Goal: Use online tool/utility: Utilize a website feature to perform a specific function

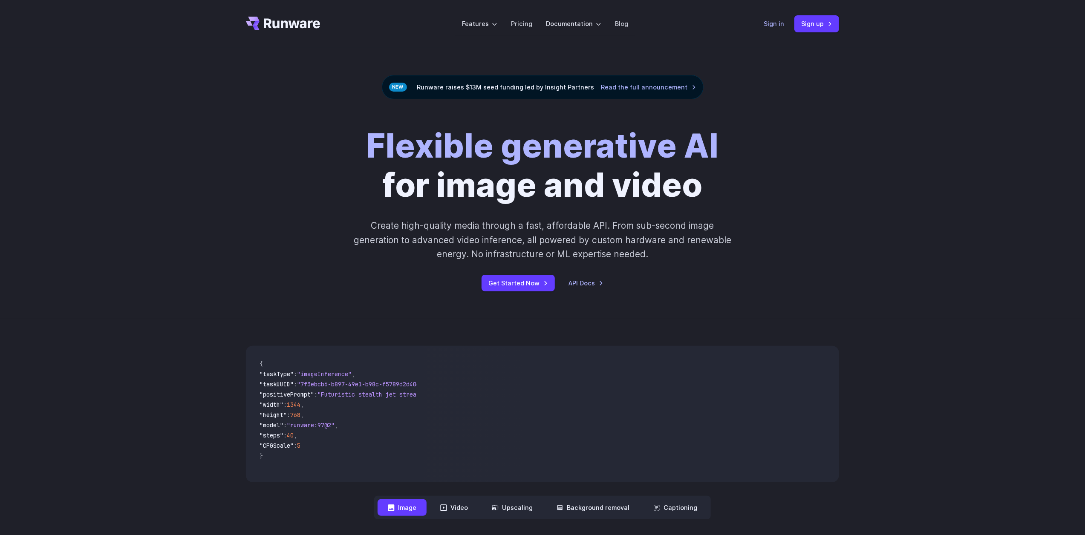
click at [779, 26] on link "Sign in" at bounding box center [774, 24] width 20 height 10
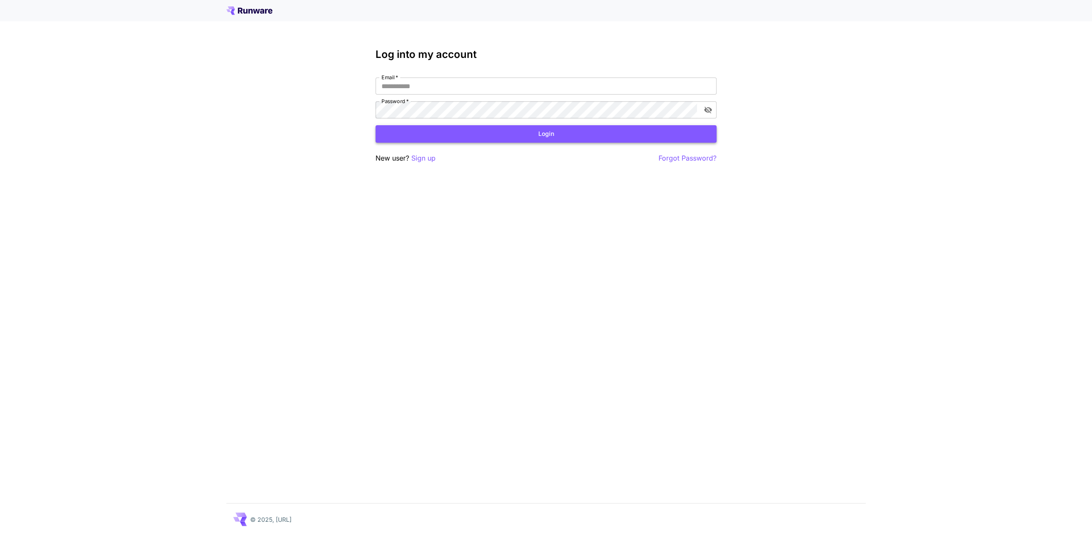
type input "**********"
click at [529, 136] on button "Login" at bounding box center [545, 133] width 341 height 17
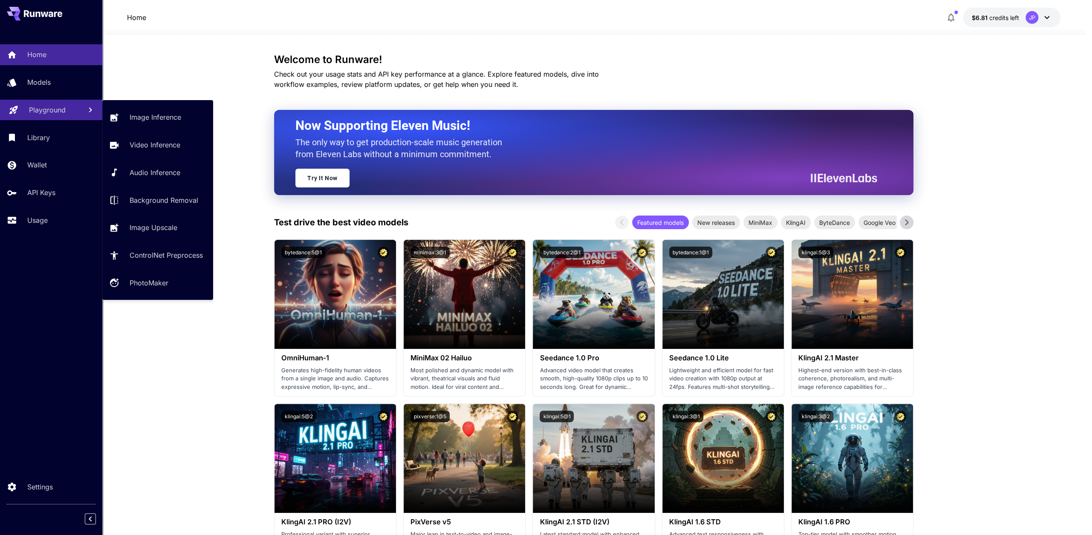
click at [56, 116] on link "Playground" at bounding box center [51, 110] width 102 height 21
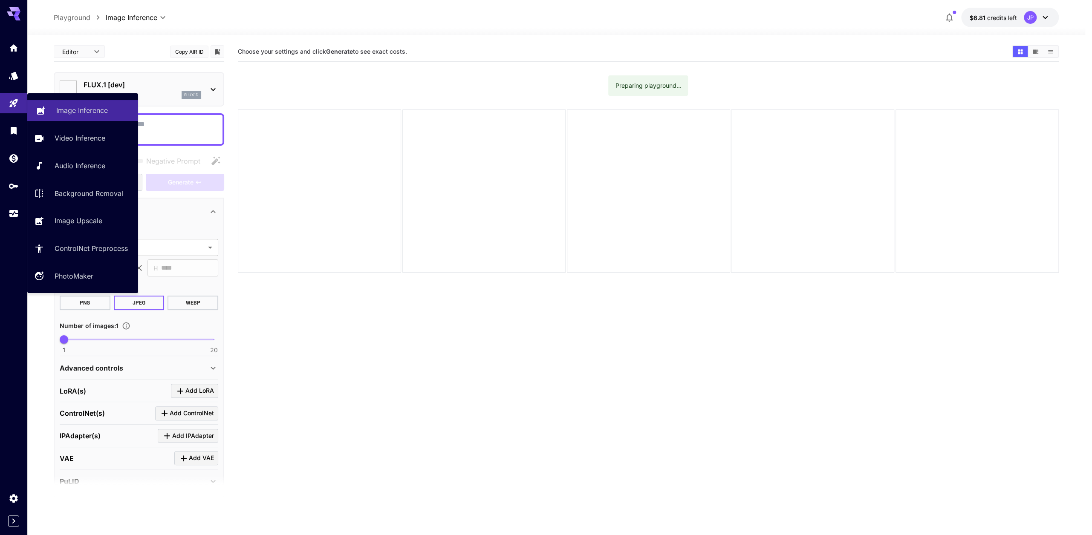
type input "**********"
click at [109, 196] on p "Background Removal" at bounding box center [90, 193] width 69 height 10
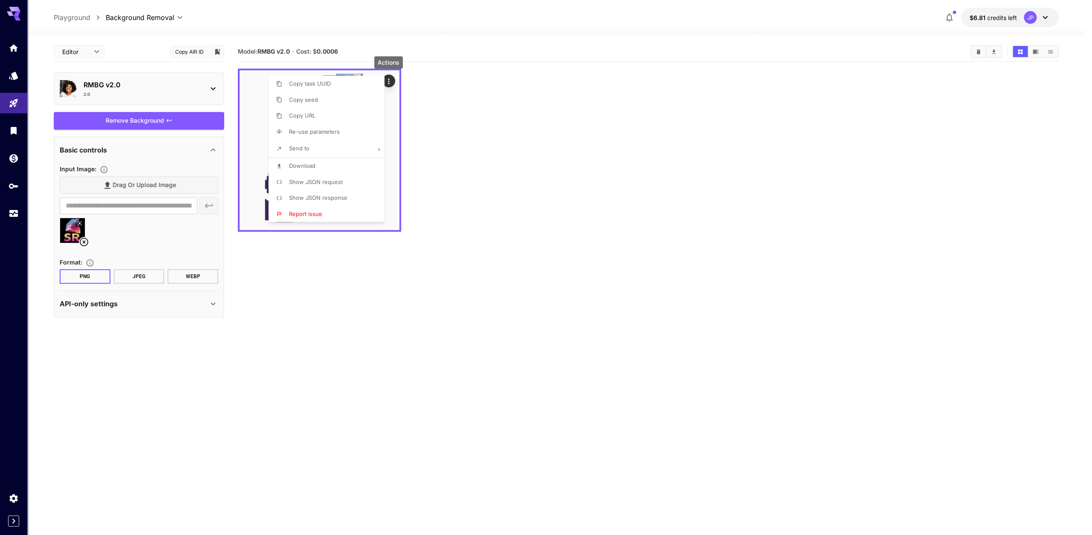
click at [346, 162] on li "Download" at bounding box center [329, 166] width 121 height 16
click at [460, 94] on div at bounding box center [546, 267] width 1092 height 535
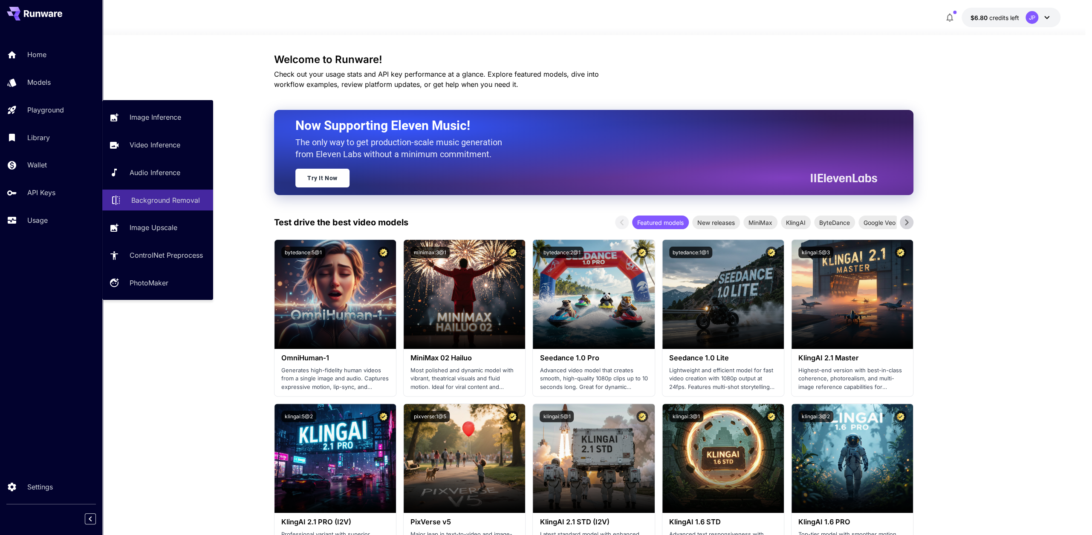
click at [169, 204] on p "Background Removal" at bounding box center [165, 200] width 69 height 10
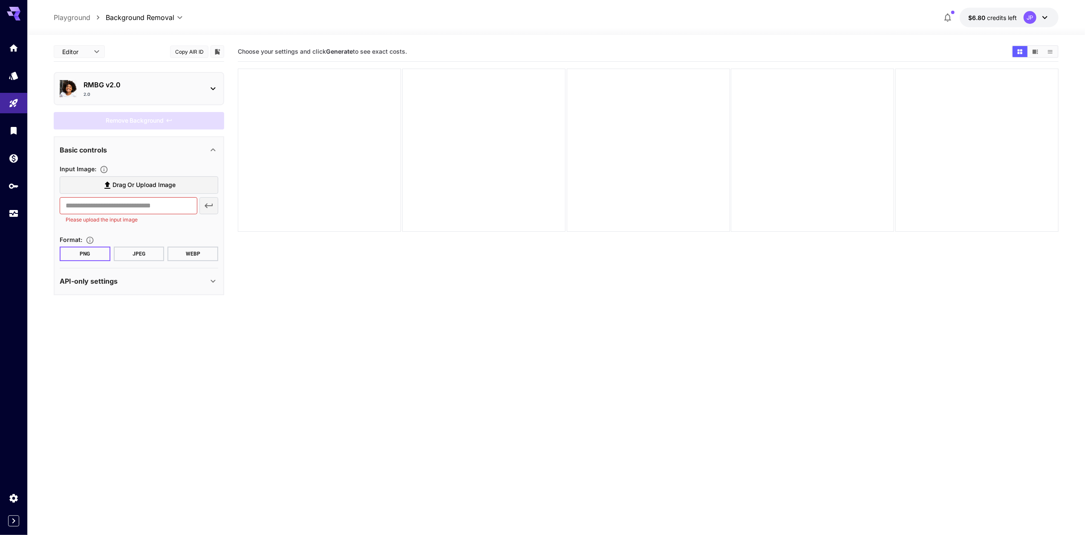
click at [144, 184] on span "Drag or upload image" at bounding box center [145, 185] width 64 height 11
click at [0, 0] on input "Drag or upload image" at bounding box center [0, 0] width 0 height 0
click at [153, 186] on span "Drag or upload image" at bounding box center [145, 185] width 64 height 11
click at [0, 0] on input "Drag or upload image" at bounding box center [0, 0] width 0 height 0
type input "**********"
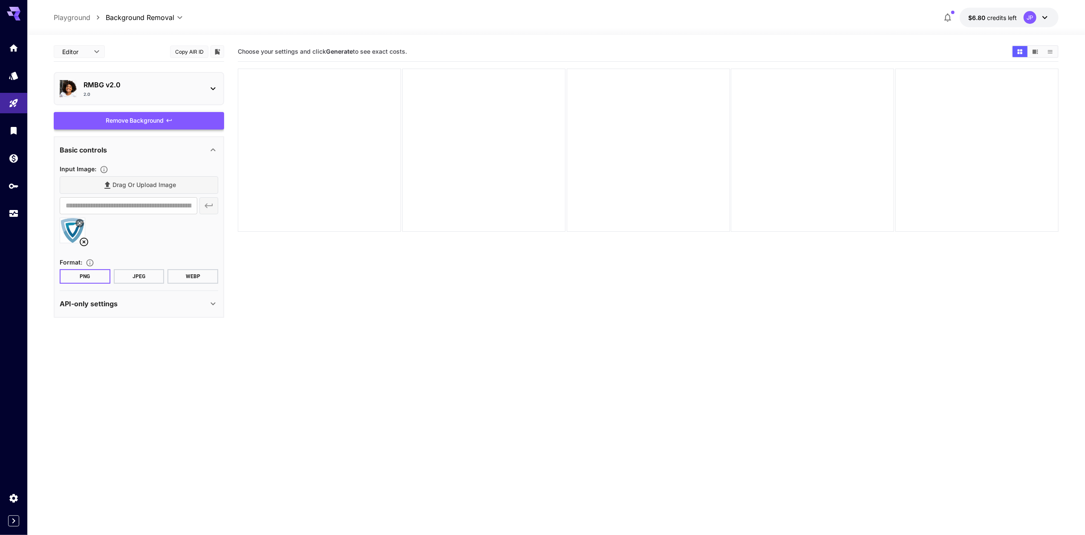
click at [156, 119] on div "Remove Background" at bounding box center [139, 120] width 170 height 17
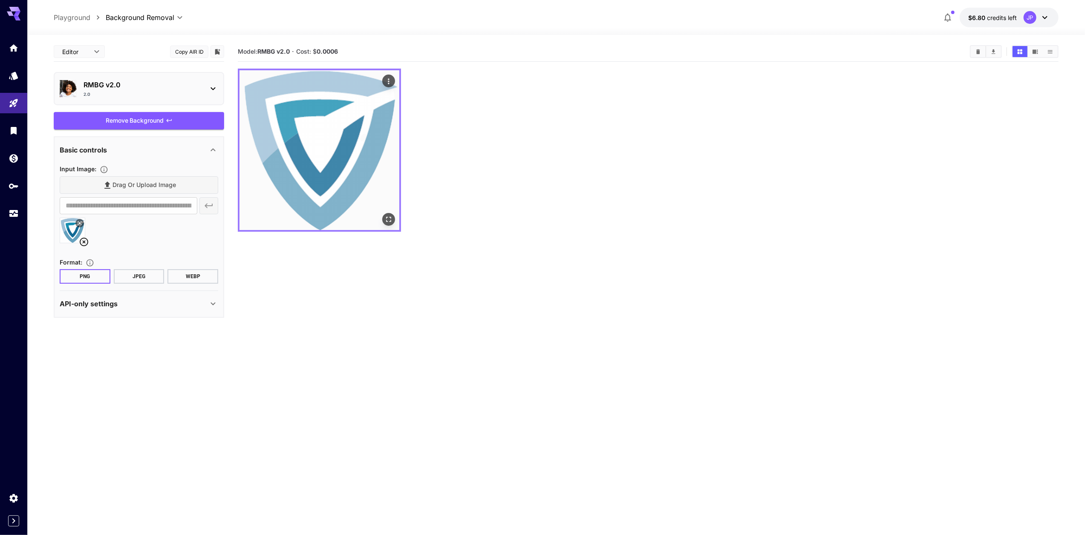
click at [384, 192] on img at bounding box center [320, 150] width 160 height 160
click at [390, 219] on icon "Open in fullscreen" at bounding box center [388, 219] width 9 height 9
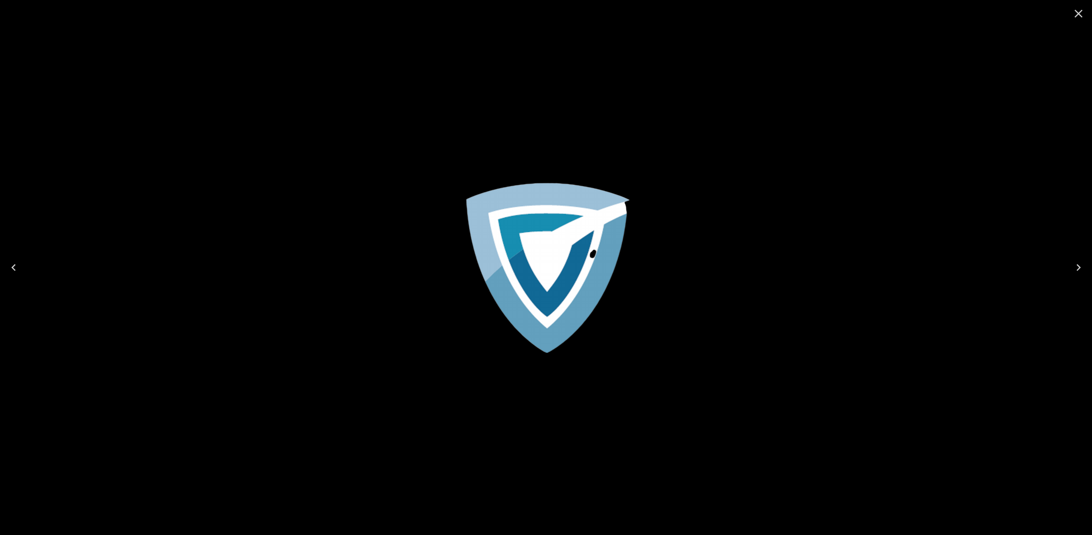
click at [1079, 12] on icon "Close" at bounding box center [1078, 14] width 8 height 8
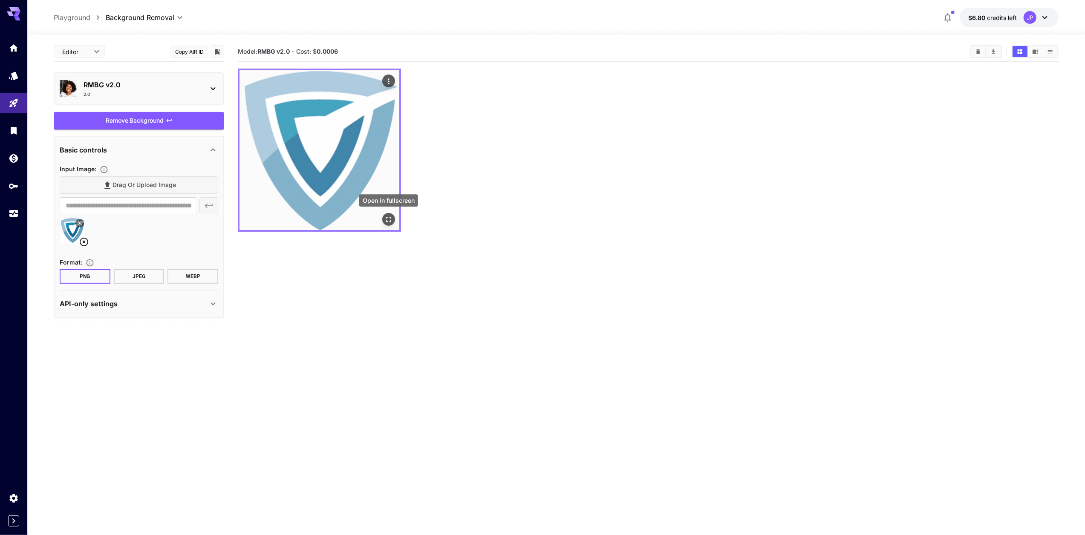
click at [387, 219] on icon "Open in fullscreen" at bounding box center [388, 219] width 9 height 9
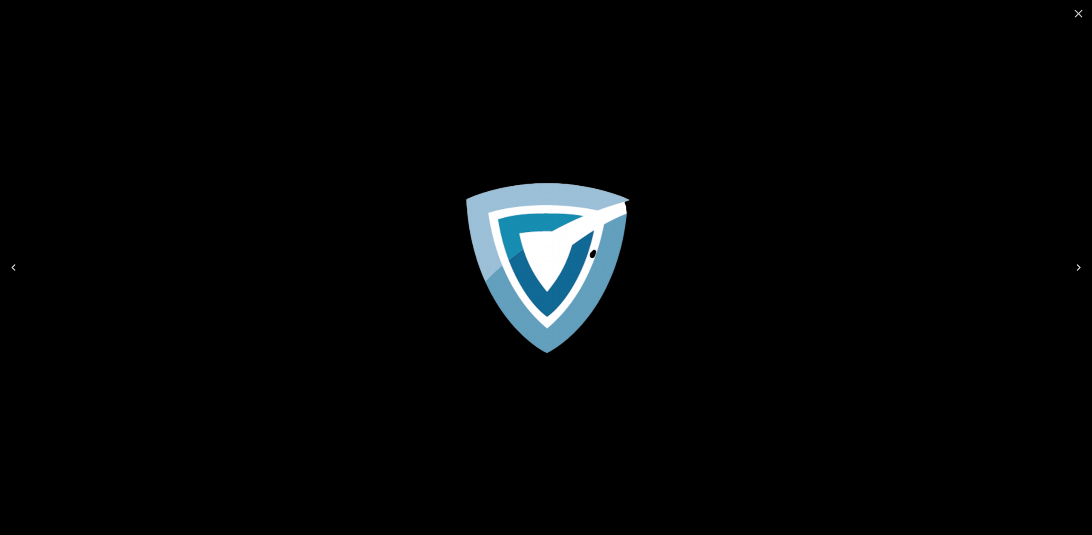
click at [752, 252] on div at bounding box center [546, 267] width 1092 height 535
click at [1076, 12] on icon "Close" at bounding box center [1078, 14] width 8 height 8
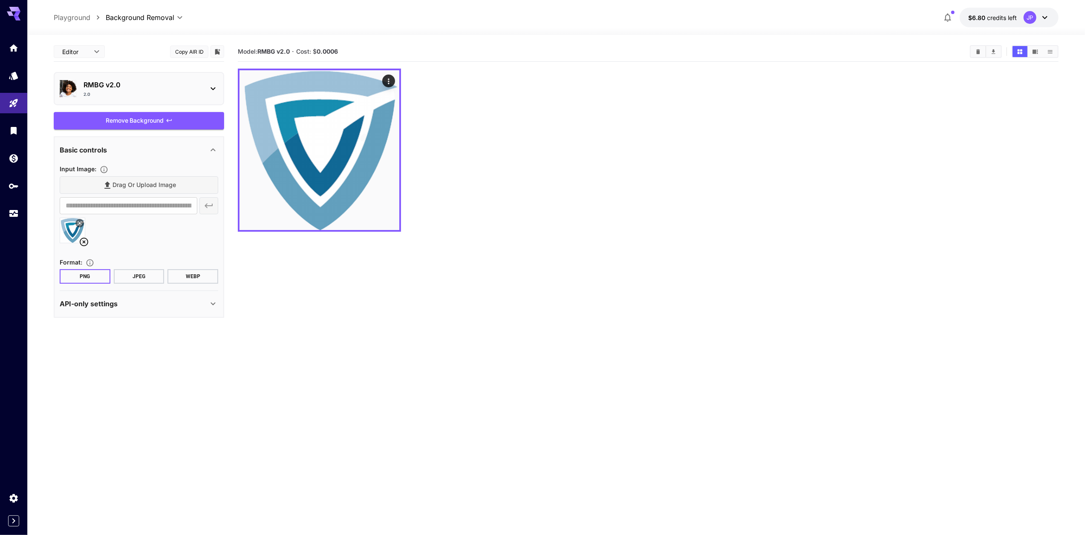
click at [127, 177] on div "Drag or upload image" at bounding box center [139, 184] width 159 height 17
click at [127, 122] on div "Remove Background" at bounding box center [139, 120] width 170 height 17
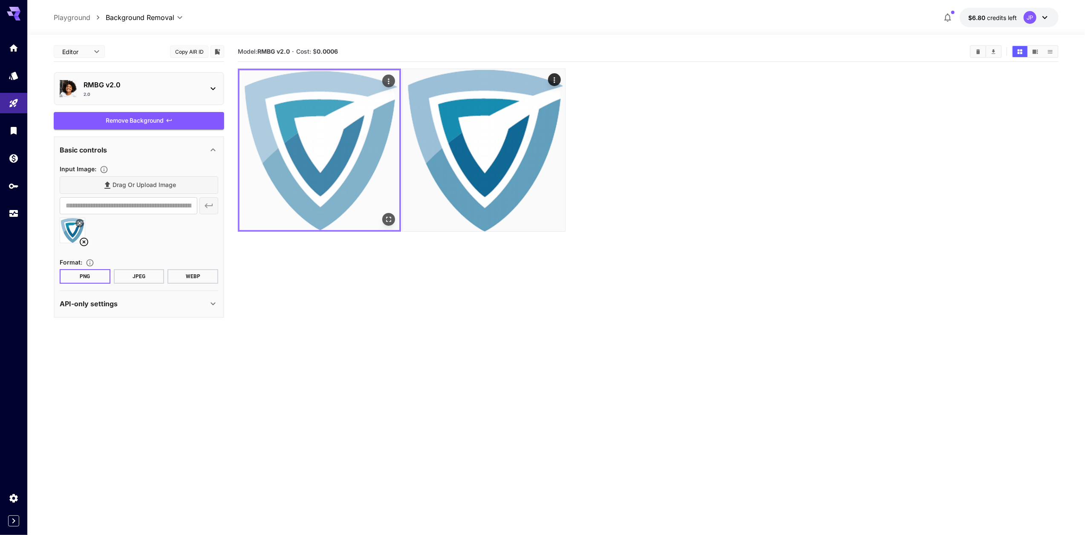
click at [311, 136] on img at bounding box center [320, 150] width 160 height 160
click at [390, 218] on icon "Open in fullscreen" at bounding box center [388, 219] width 5 height 5
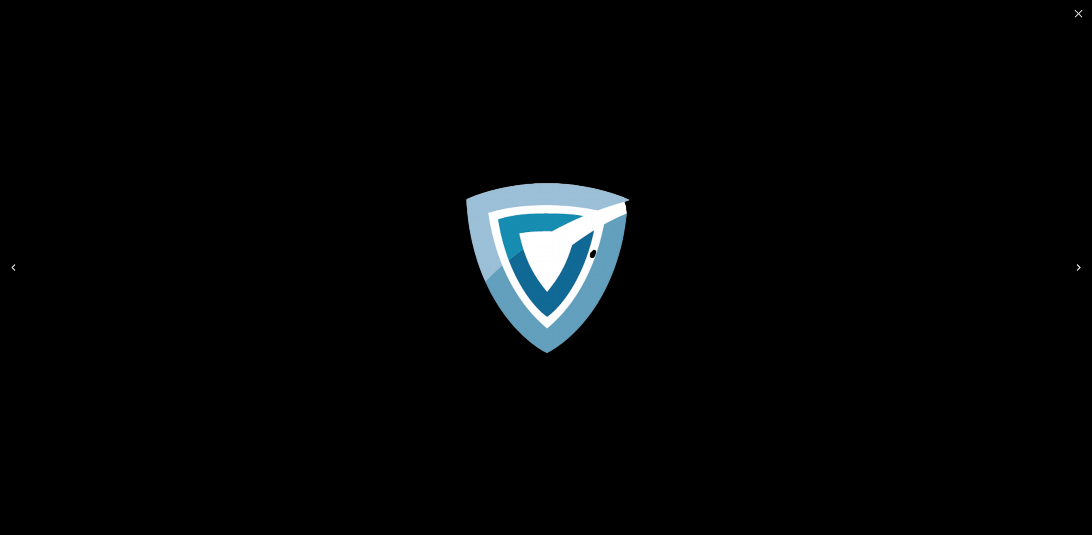
drag, startPoint x: 809, startPoint y: 148, endPoint x: 934, endPoint y: 87, distance: 139.3
click at [809, 148] on div at bounding box center [546, 267] width 1092 height 535
click at [1074, 18] on icon "Close" at bounding box center [1078, 14] width 14 height 14
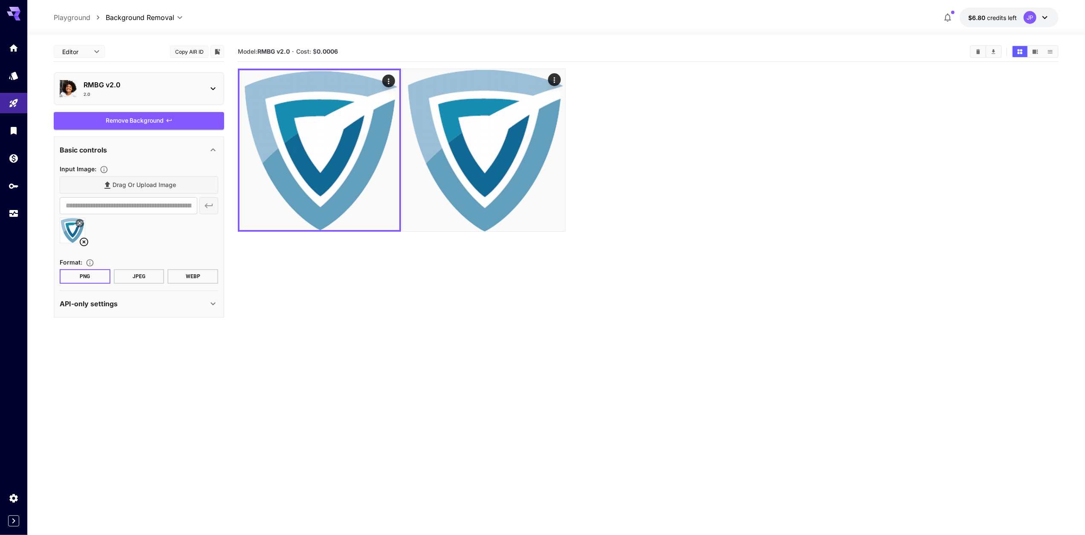
click at [136, 83] on p "RMBG v2.0" at bounding box center [143, 85] width 118 height 10
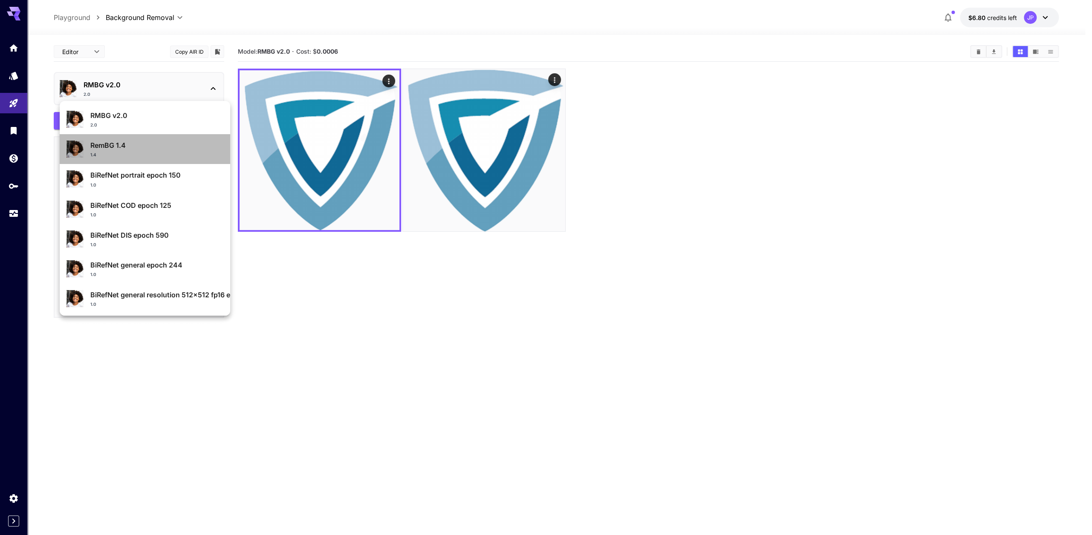
click at [152, 154] on div "1.4" at bounding box center [156, 155] width 133 height 6
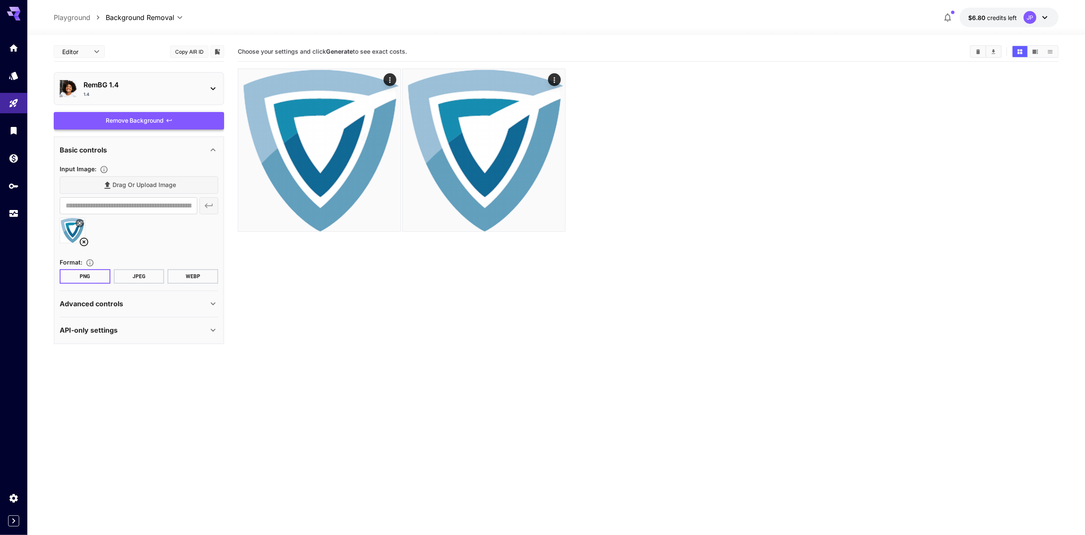
click at [130, 122] on div "Remove Background" at bounding box center [139, 120] width 170 height 17
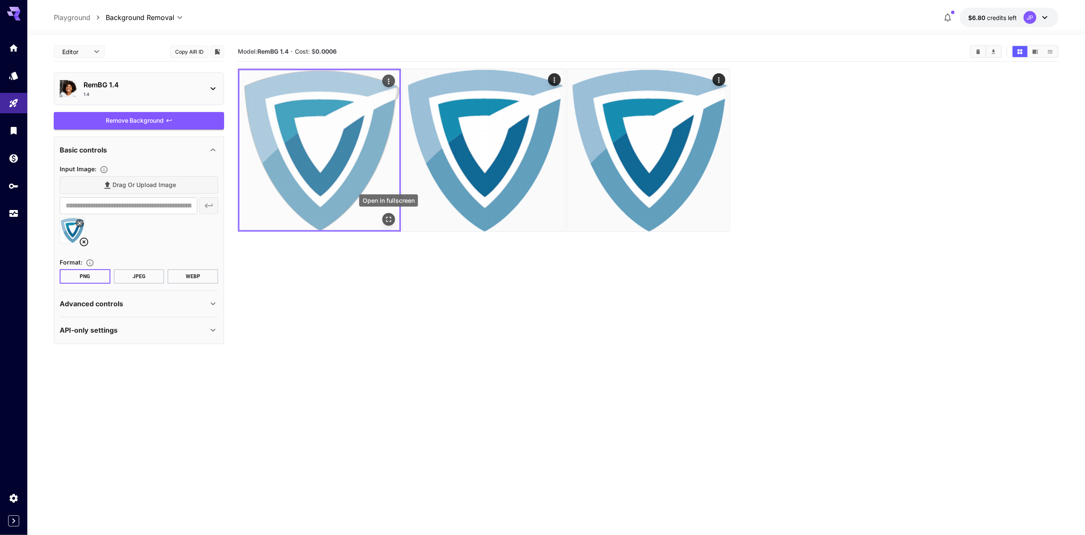
click at [390, 222] on icon "Open in fullscreen" at bounding box center [388, 219] width 9 height 9
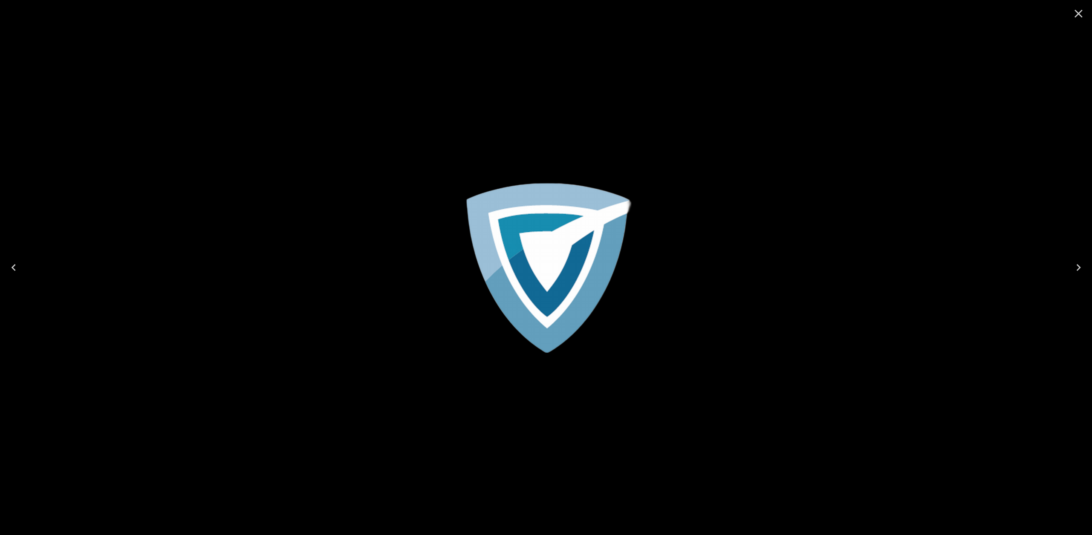
click at [1075, 12] on icon "Close" at bounding box center [1078, 14] width 8 height 8
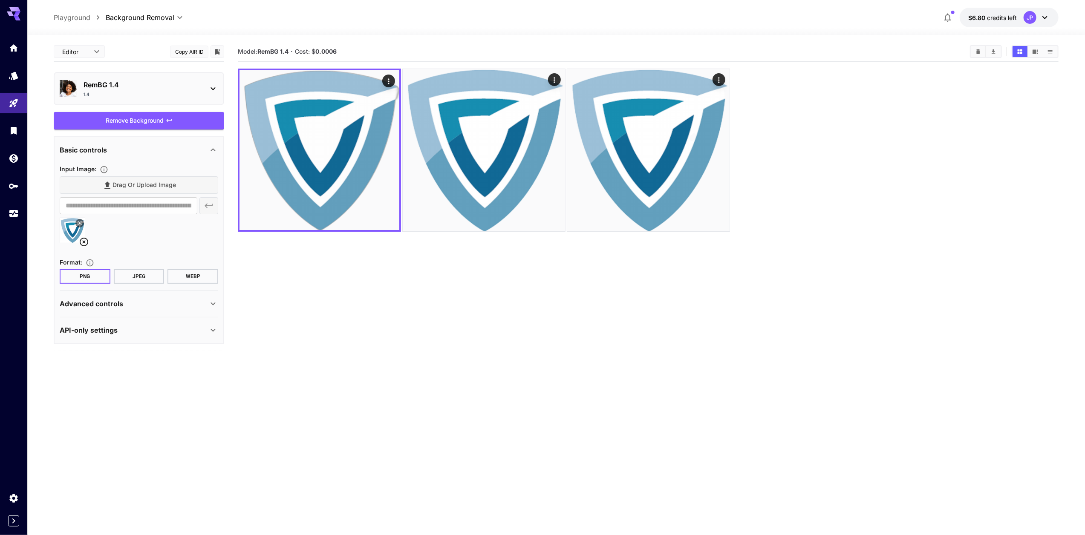
click at [171, 80] on p "RemBG 1.4" at bounding box center [143, 85] width 118 height 10
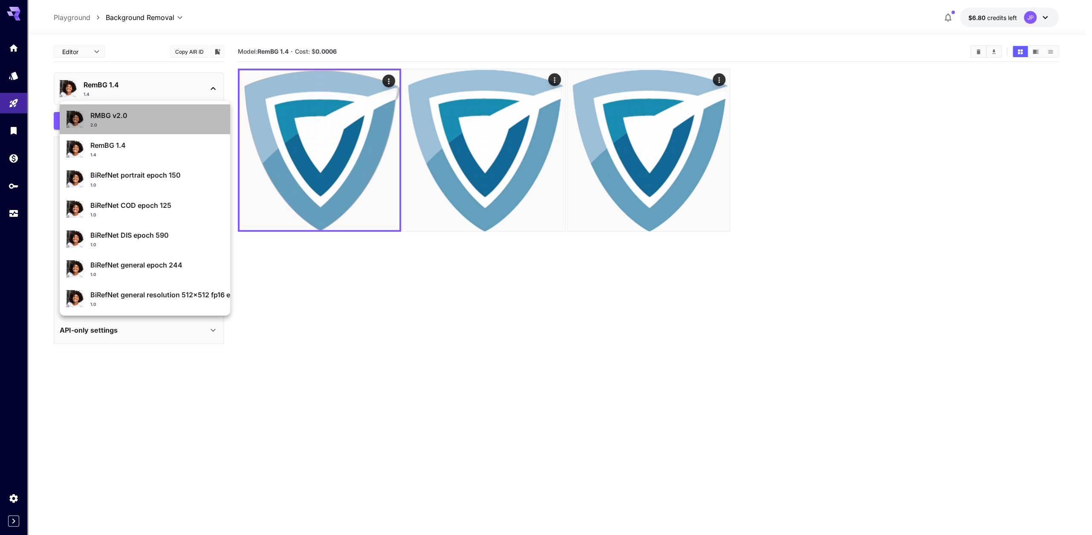
click at [148, 119] on p "RMBG v2.0" at bounding box center [156, 115] width 133 height 10
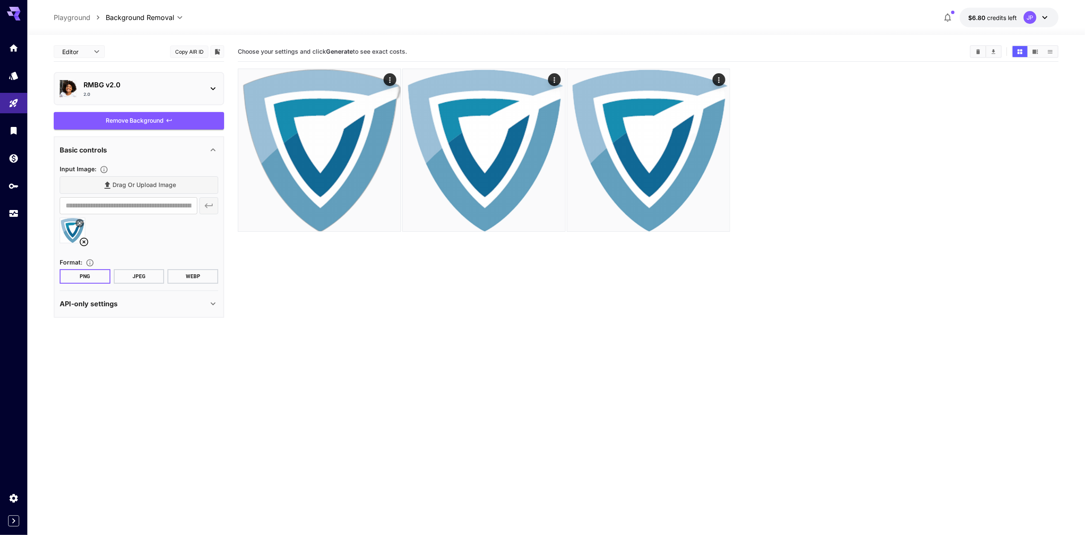
click at [90, 301] on p "API-only settings" at bounding box center [89, 304] width 58 height 10
click at [84, 240] on icon at bounding box center [84, 242] width 9 height 9
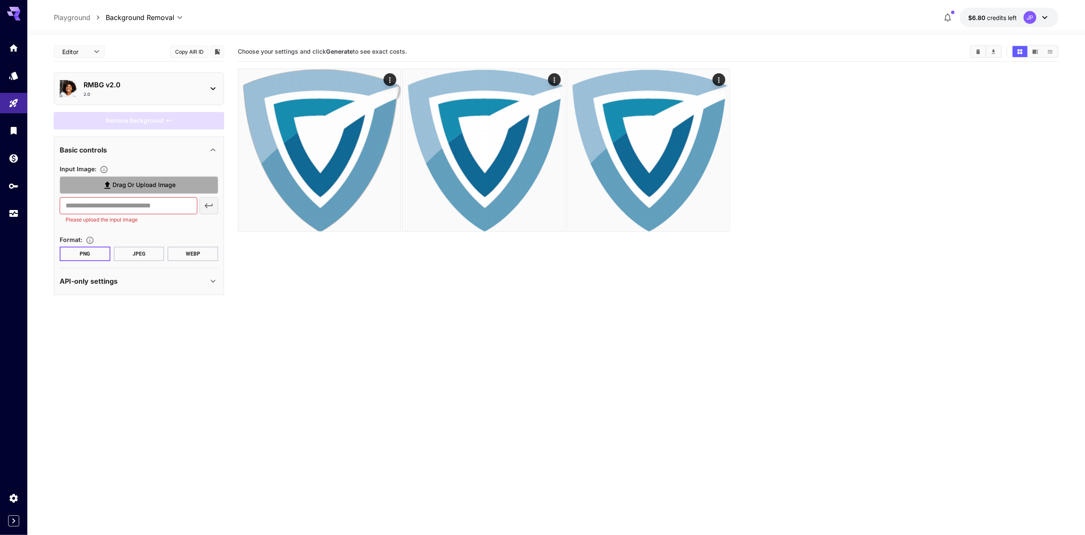
click at [113, 185] on span "Drag or upload image" at bounding box center [145, 185] width 64 height 11
click at [0, 0] on input "Drag or upload image" at bounding box center [0, 0] width 0 height 0
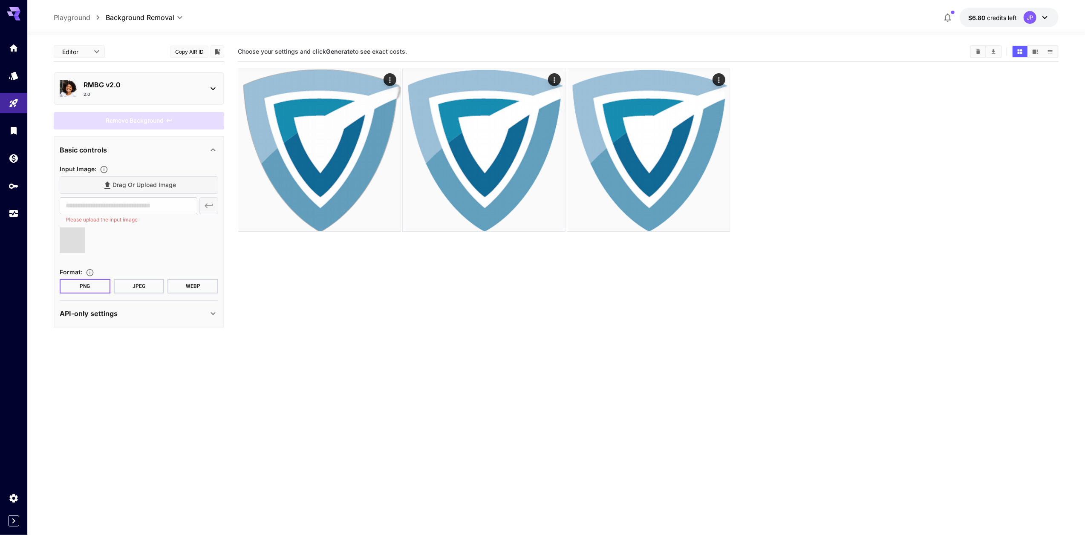
type input "**********"
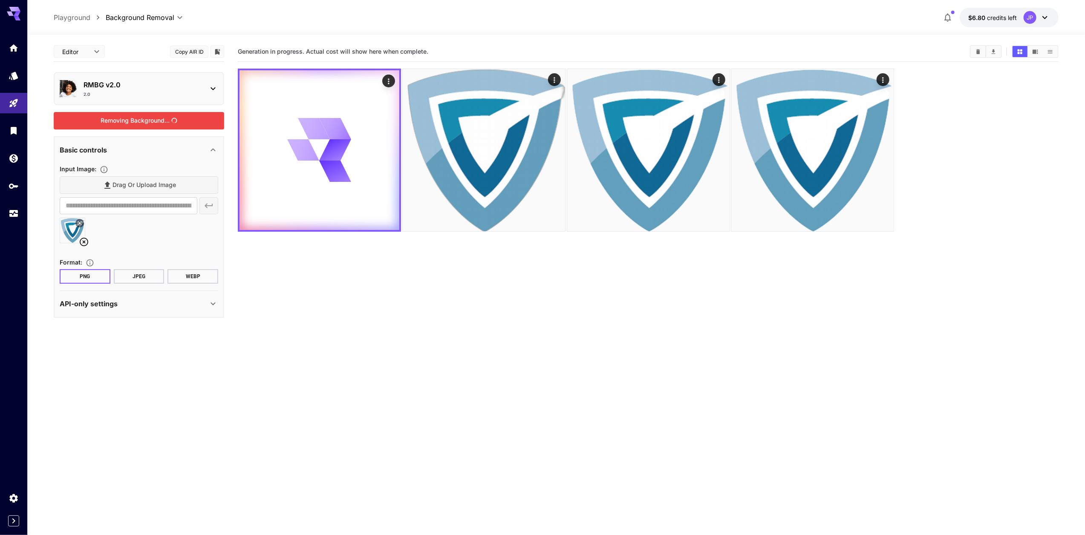
click at [145, 119] on div "Removing Background..." at bounding box center [139, 120] width 170 height 17
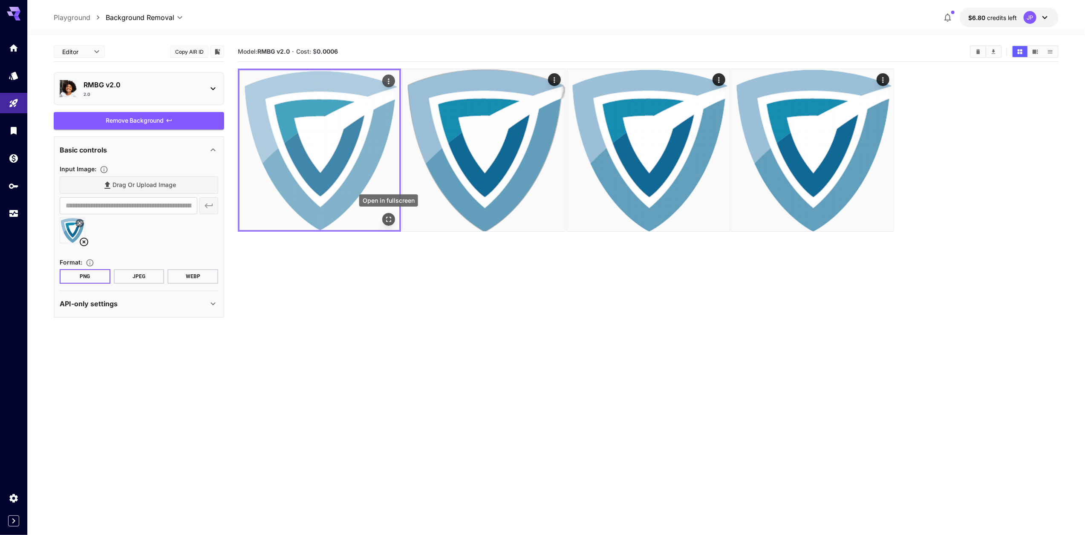
click at [389, 219] on icon "Open in fullscreen" at bounding box center [388, 219] width 9 height 9
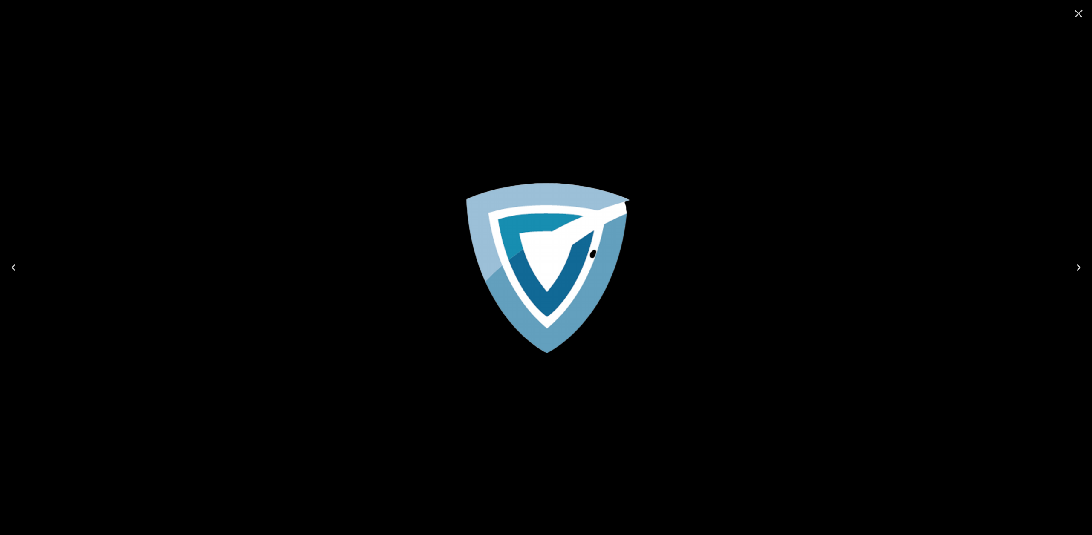
click at [559, 245] on img at bounding box center [546, 267] width 170 height 170
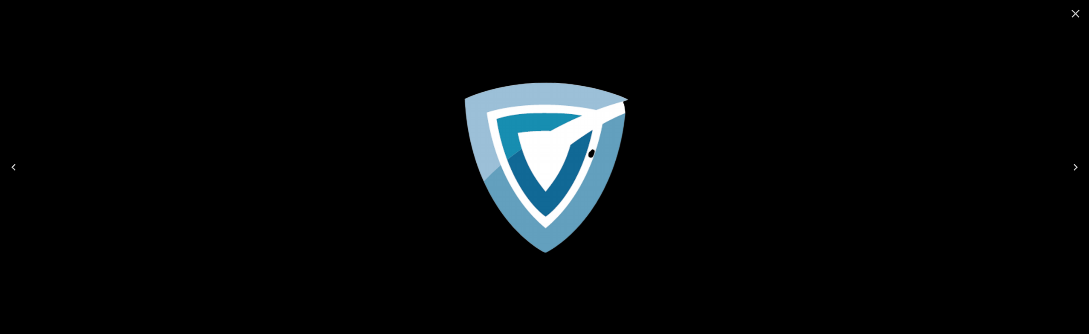
click at [472, 27] on div at bounding box center [544, 167] width 1089 height 334
